Goal: Find specific page/section: Find specific page/section

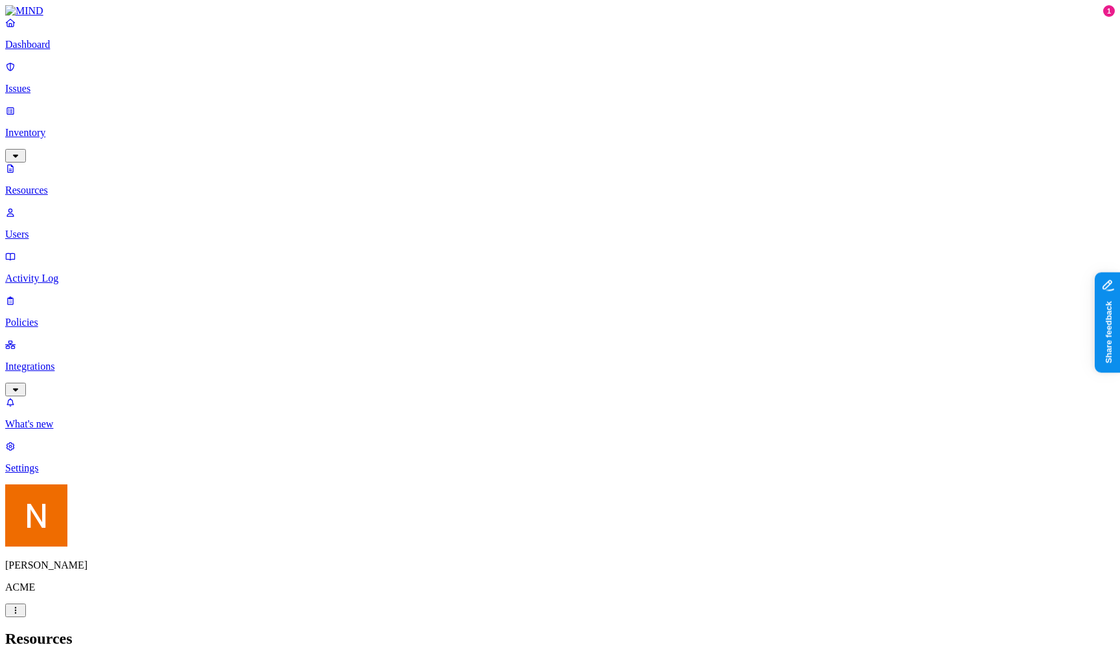
click at [95, 185] on p "Resources" at bounding box center [559, 191] width 1109 height 12
click at [525, 630] on h2 "Resources" at bounding box center [559, 638] width 1109 height 17
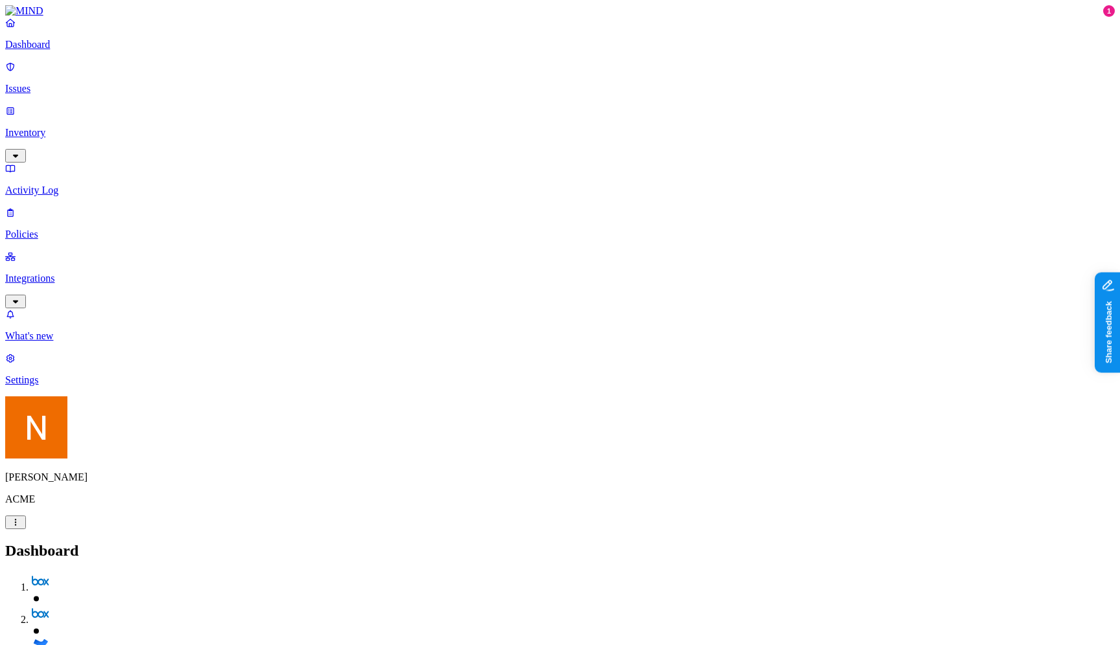
click at [59, 207] on link "Policies" at bounding box center [559, 224] width 1109 height 34
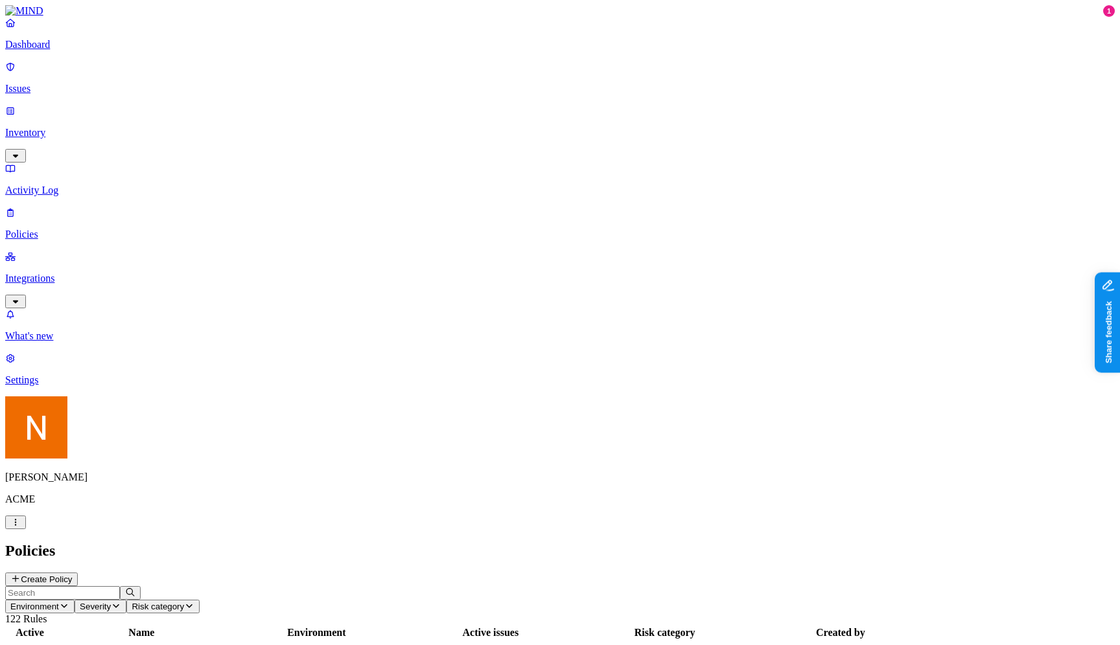
click at [1049, 542] on header "Policies Create Policy" at bounding box center [559, 564] width 1109 height 44
click at [21, 575] on icon at bounding box center [15, 579] width 10 height 8
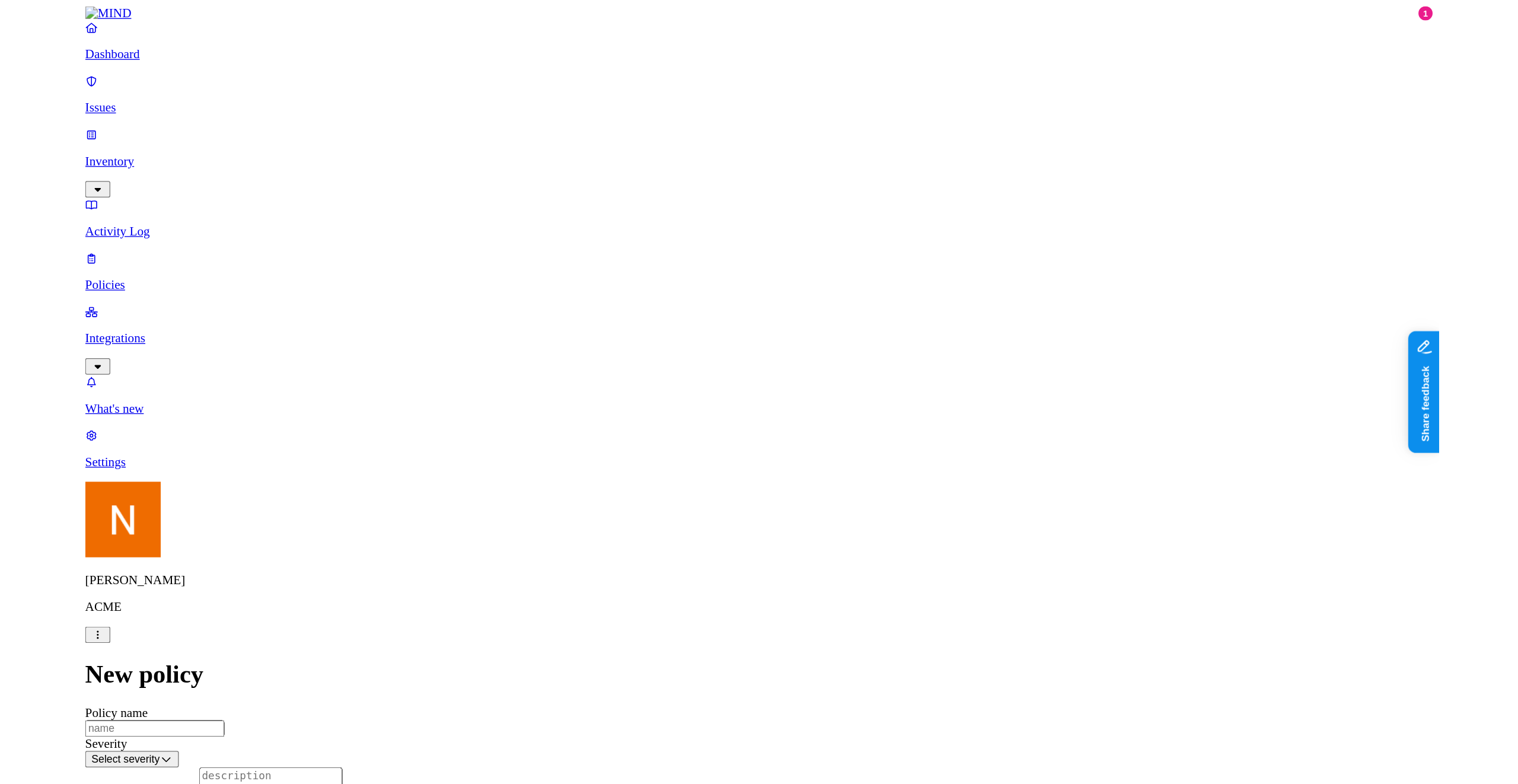
scroll to position [351, 0]
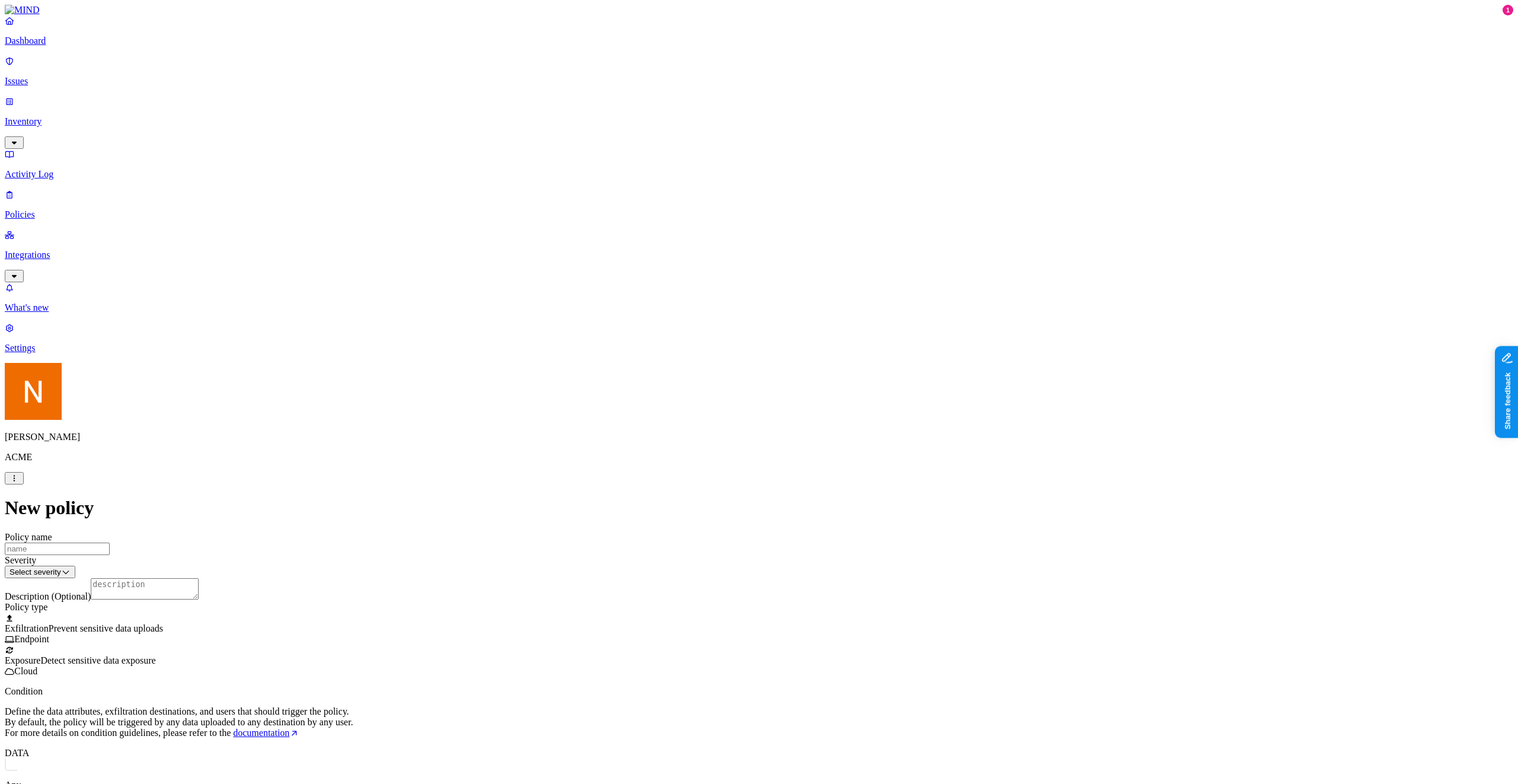
click at [60, 47] on p "Dashboard" at bounding box center [759, 41] width 1508 height 11
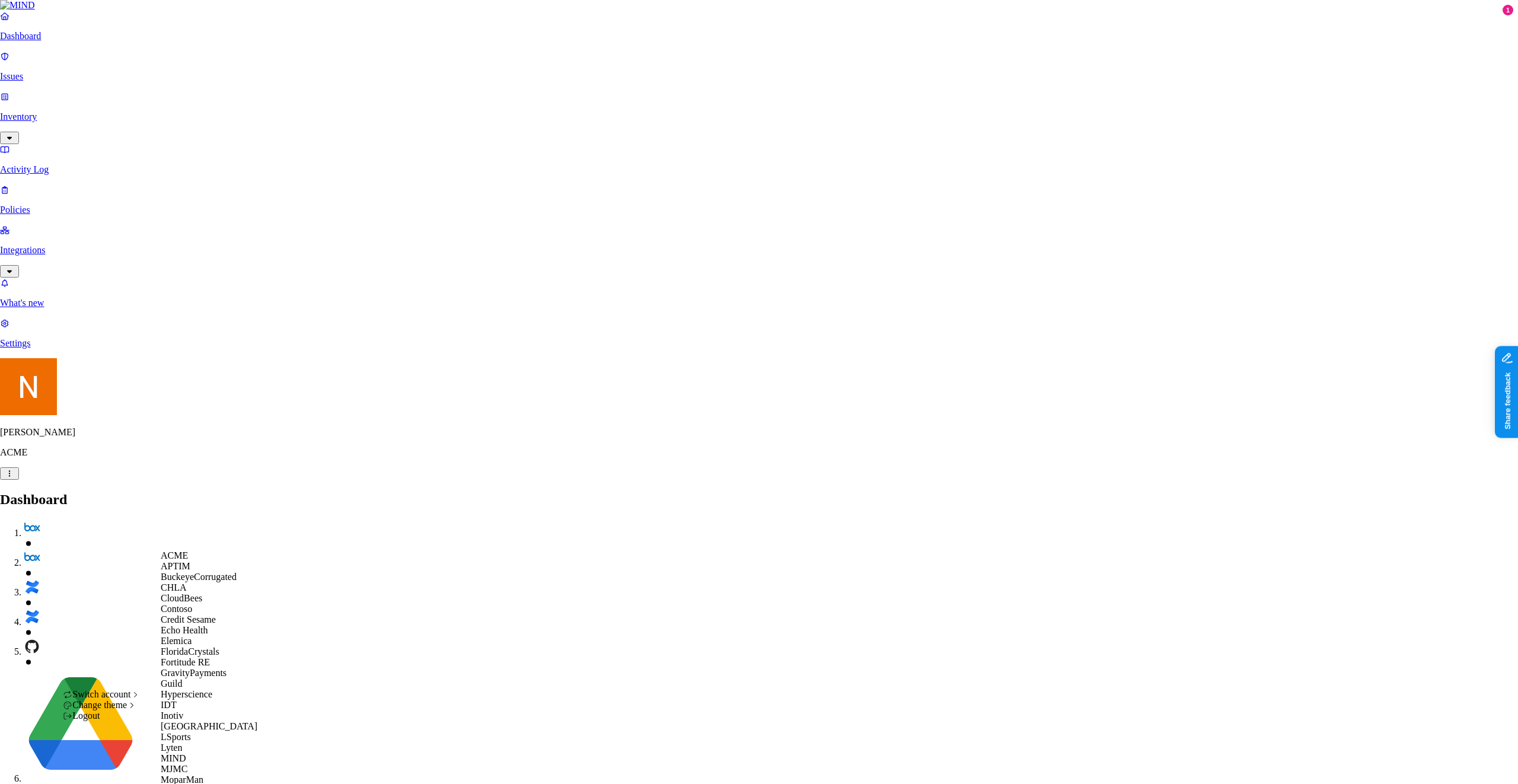
click at [212, 590] on div "CloudBees" at bounding box center [219, 598] width 115 height 11
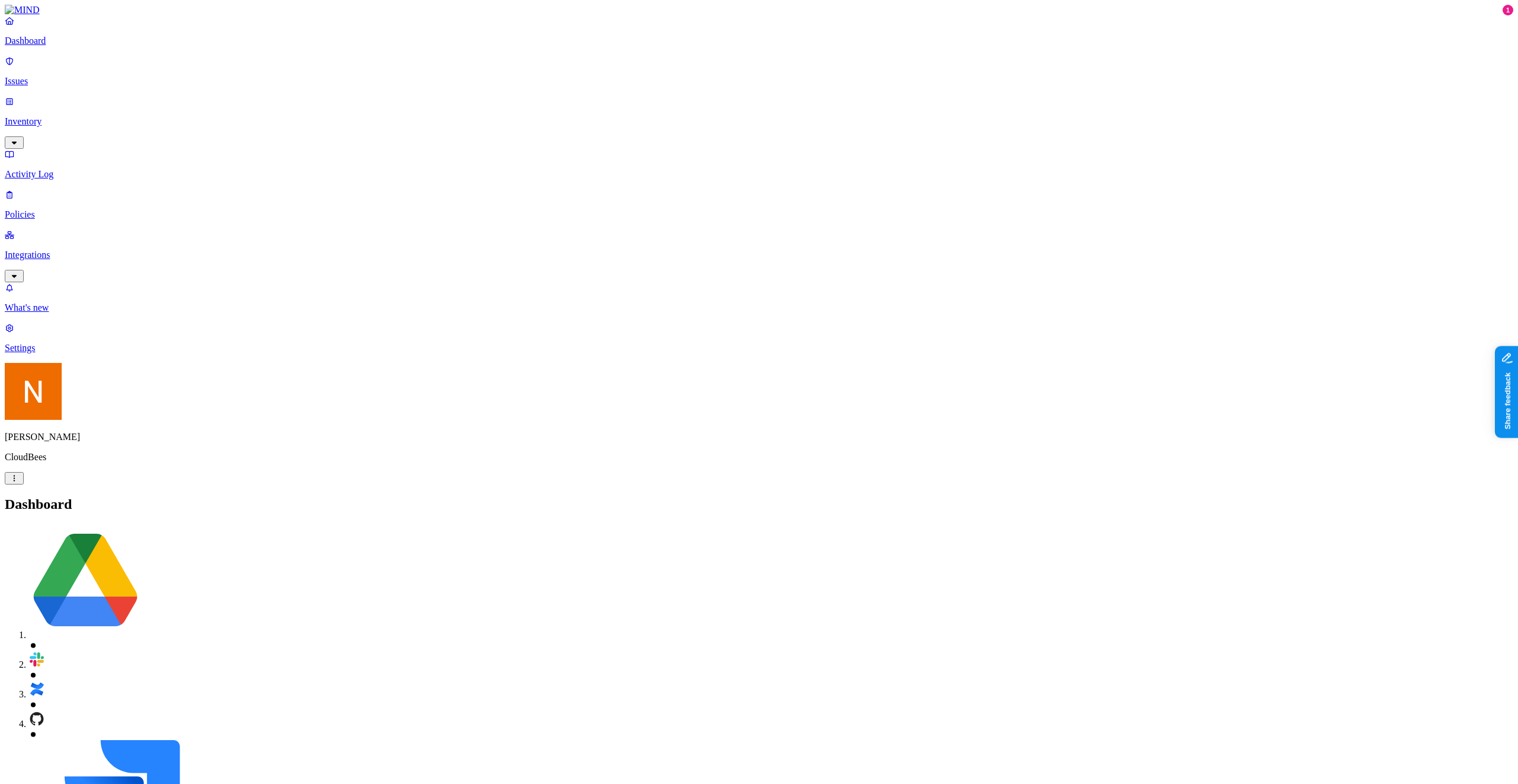
scroll to position [89, 0]
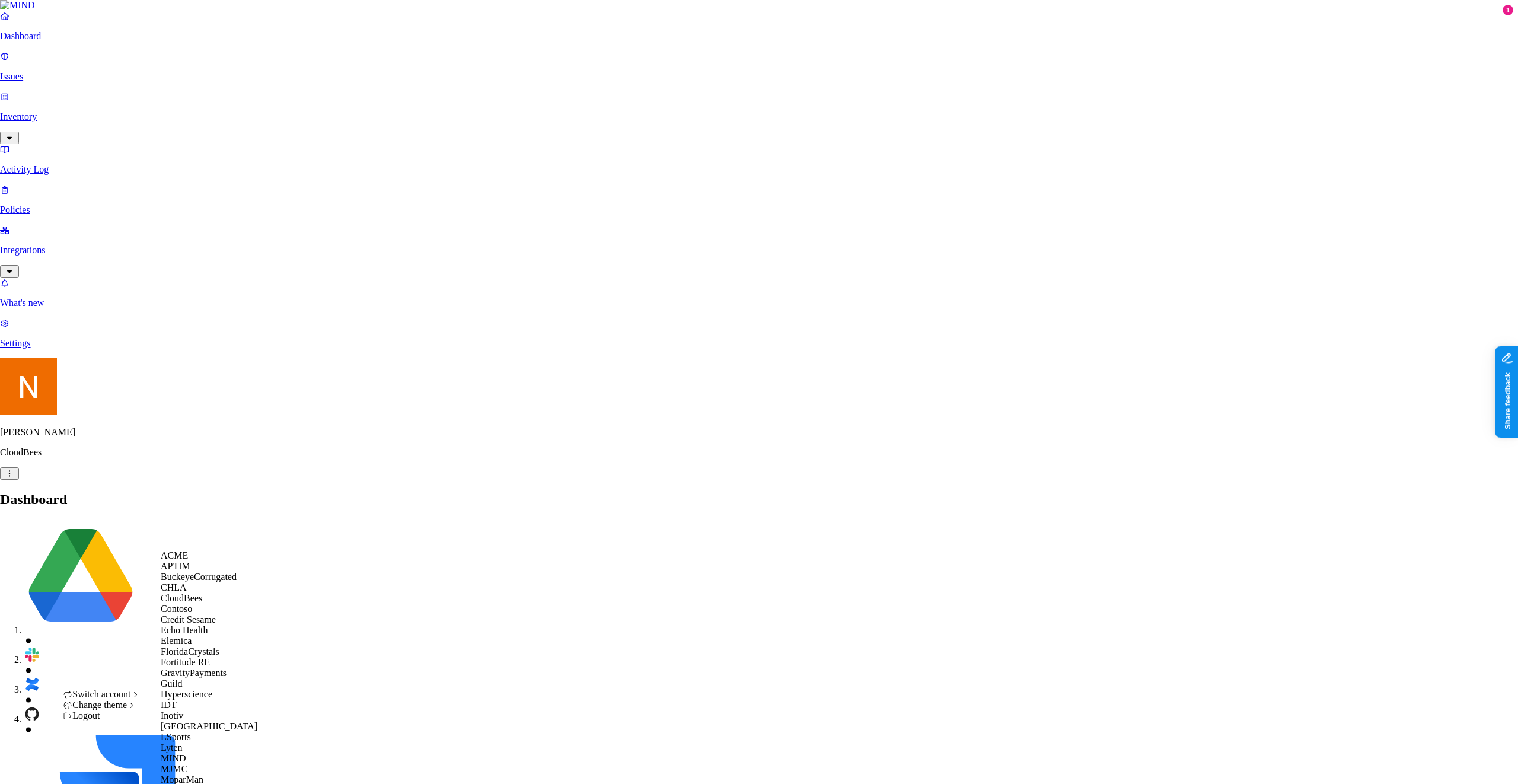
scroll to position [352, 0]
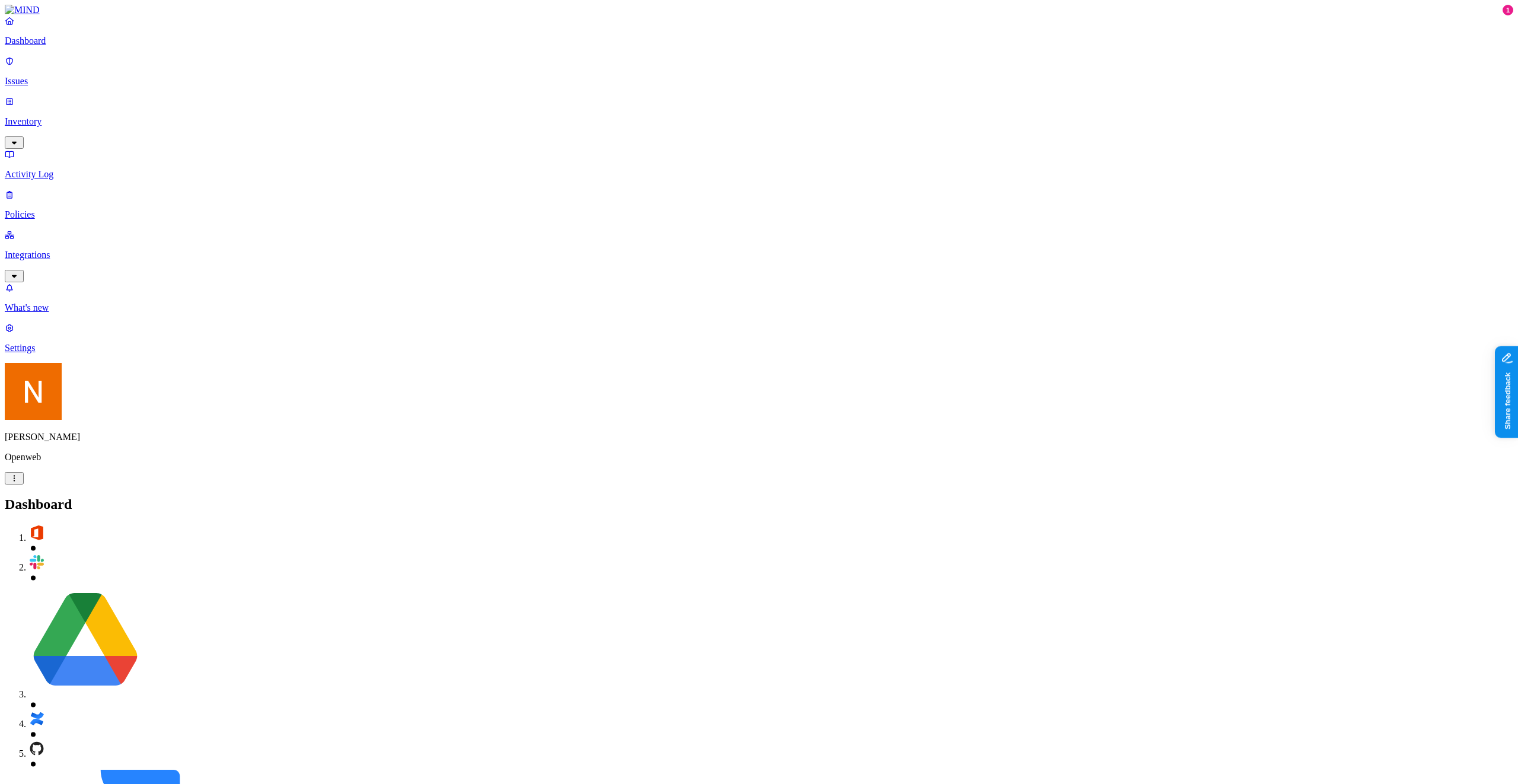
scroll to position [105, 0]
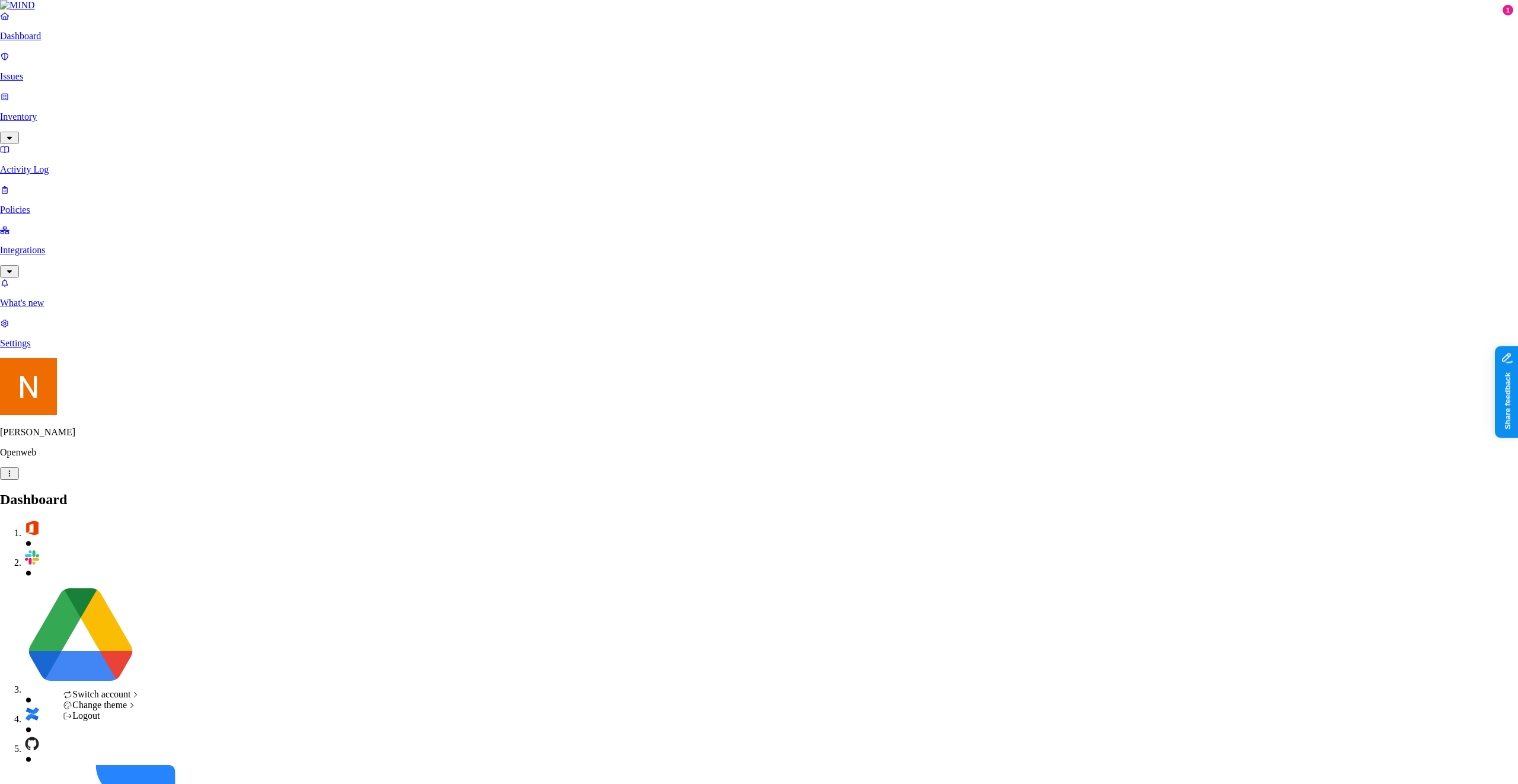
click at [184, 560] on span "ACME" at bounding box center [175, 554] width 27 height 10
